Goal: Navigation & Orientation: Find specific page/section

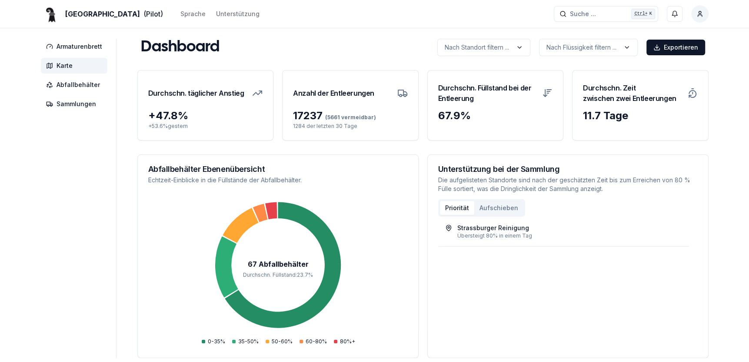
click at [64, 65] on span "Karte" at bounding box center [65, 65] width 16 height 9
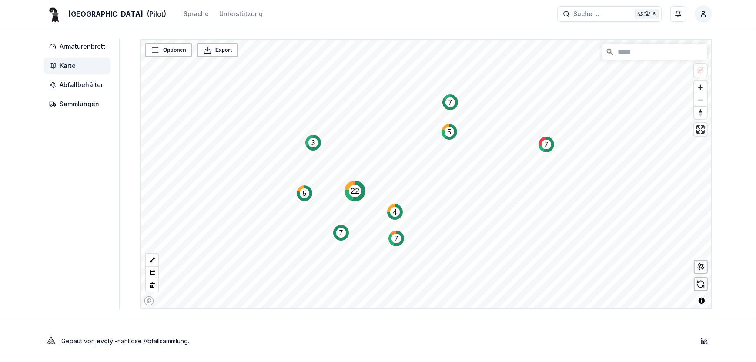
click at [451, 129] on circle "Map marker" at bounding box center [449, 132] width 10 height 10
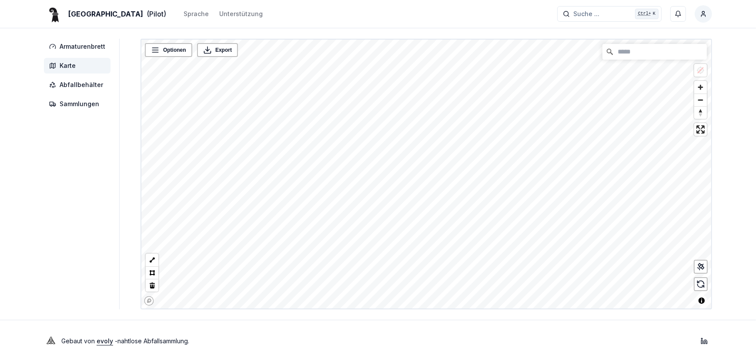
click at [72, 267] on div "Armaturenbrett Karte Abfallbehälter Sammlungen Optionen Export © Mapbox © OpenS…" at bounding box center [378, 174] width 696 height 270
click at [110, 212] on div "Armaturenbrett Karte Abfallbehälter Sammlungen Optionen Export © Mapbox © OpenS…" at bounding box center [378, 174] width 696 height 270
click at [703, 93] on div "Optionen Export © Mapbox © OpenStreetMap Improve this map" at bounding box center [425, 174] width 571 height 270
